Goal: Task Accomplishment & Management: Use online tool/utility

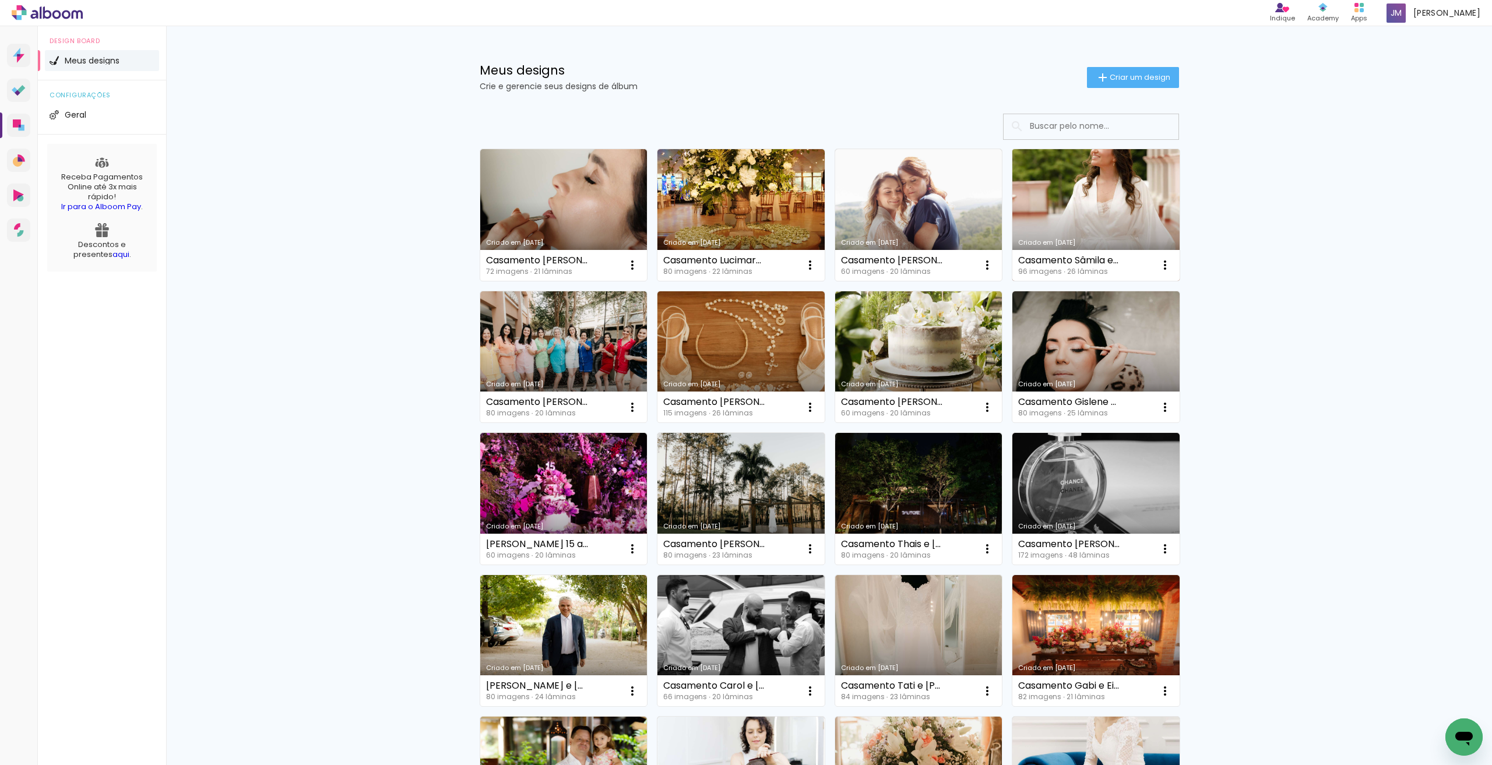
click at [1071, 183] on link "Criado em [DATE]" at bounding box center [1096, 215] width 167 height 132
